Goal: Find contact information: Find contact information

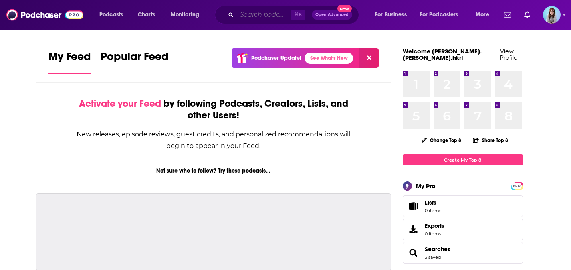
click at [249, 19] on input "Search podcasts, credits, & more..." at bounding box center [264, 14] width 54 height 13
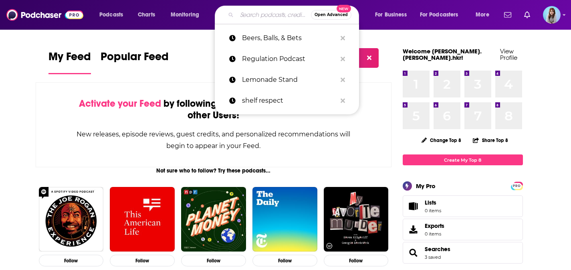
paste input "Cocktales With Cocktails"
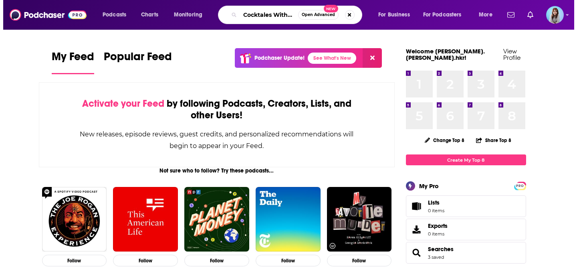
scroll to position [0, 22]
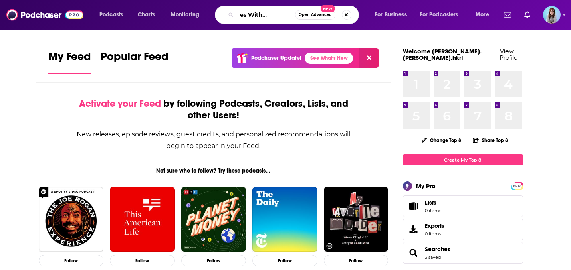
type input "Cocktales With Cocktails"
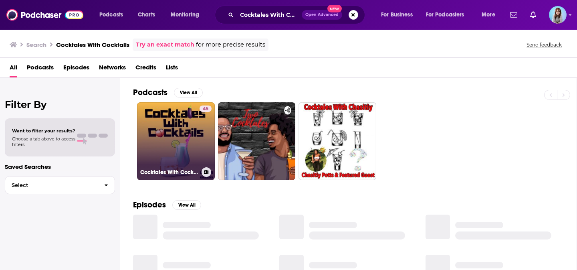
click at [195, 139] on link "45 Cocktales With Cocktails" at bounding box center [176, 141] width 78 height 78
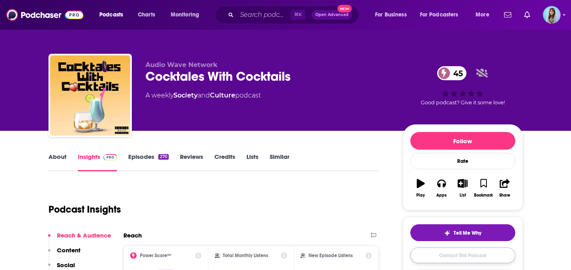
click at [461, 254] on link "Contact This Podcast" at bounding box center [462, 255] width 105 height 16
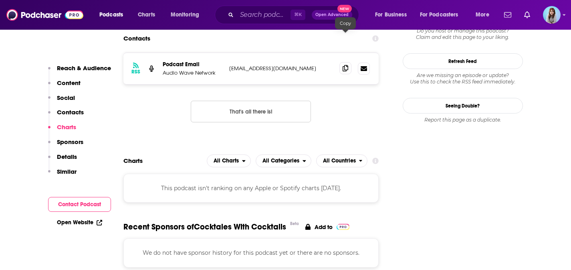
click at [343, 65] on icon at bounding box center [346, 68] width 6 height 6
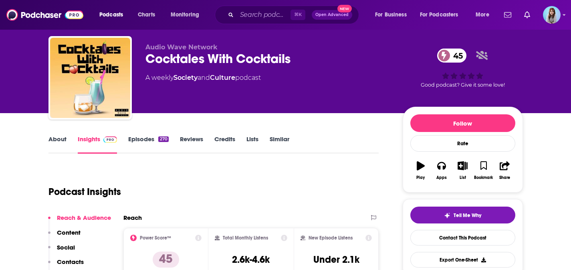
scroll to position [0, 0]
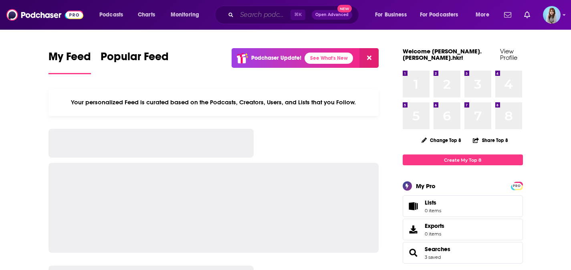
click at [260, 16] on input "Search podcasts, credits, & more..." at bounding box center [264, 14] width 54 height 13
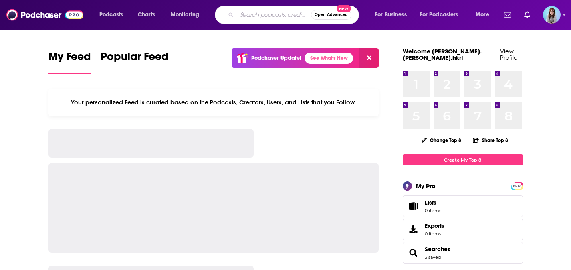
paste input "The Mash Up Bourbon Podcast"
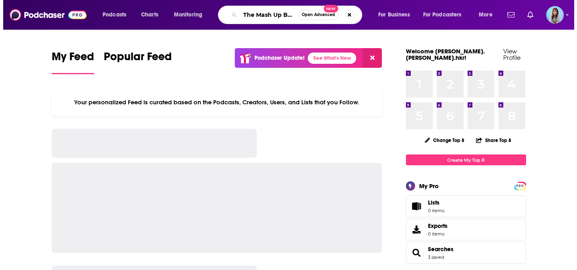
scroll to position [0, 40]
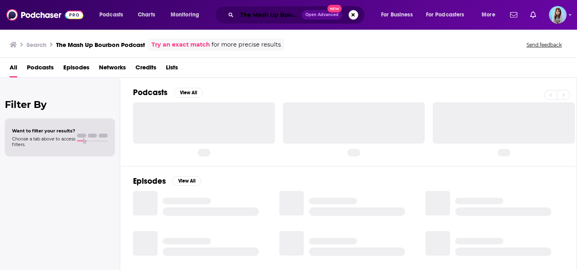
click at [272, 19] on input "The Mash Up Bourbon Podcast" at bounding box center [269, 14] width 65 height 13
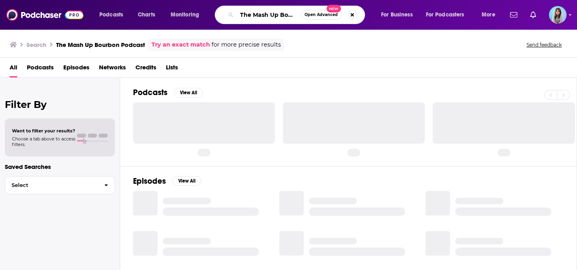
scroll to position [0, 34]
drag, startPoint x: 277, startPoint y: 18, endPoint x: 375, endPoint y: 13, distance: 97.9
click at [367, 13] on div "The Mash Up Bourbon Podcast Open Advanced New" at bounding box center [297, 15] width 150 height 18
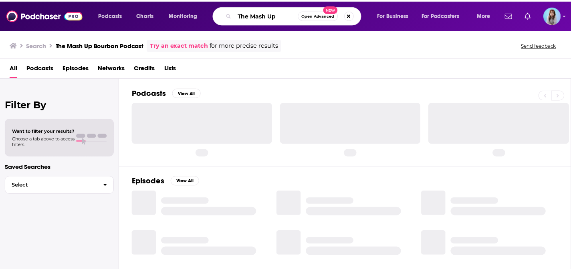
scroll to position [0, 0]
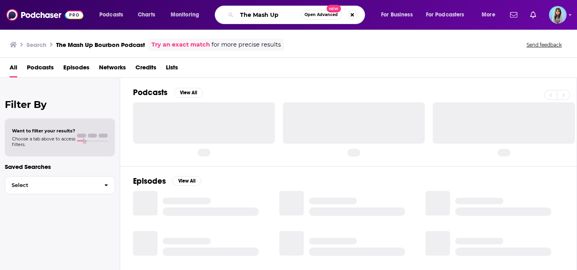
type input "The Mash Up"
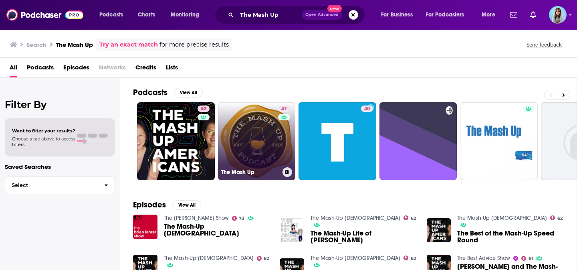
click at [254, 132] on link "47 The Mash Up" at bounding box center [257, 141] width 78 height 78
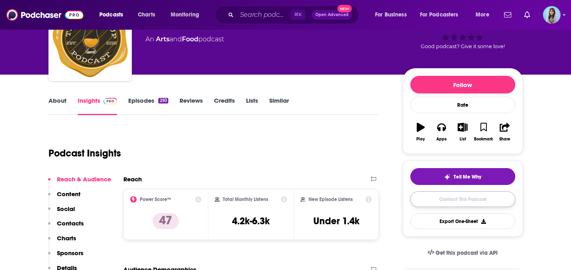
click at [460, 203] on link "Contact This Podcast" at bounding box center [462, 199] width 105 height 16
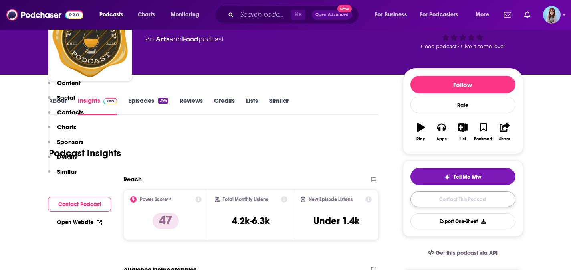
scroll to position [798, 0]
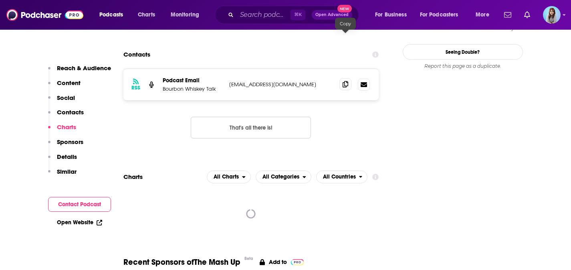
click at [345, 81] on icon at bounding box center [346, 84] width 6 height 6
